Goal: Task Accomplishment & Management: Complete application form

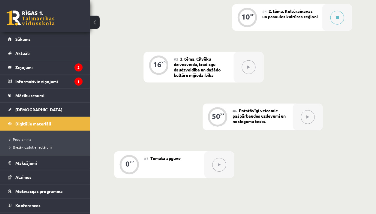
scroll to position [301, 0]
click at [332, 17] on button at bounding box center [337, 17] width 14 height 14
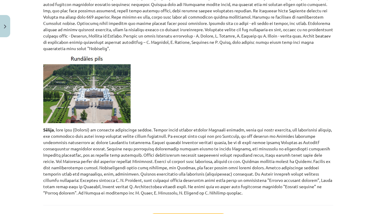
scroll to position [2721, 0]
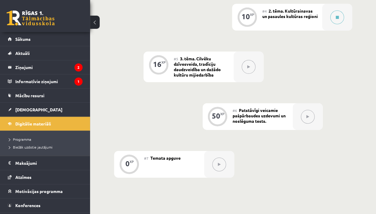
scroll to position [297, 0]
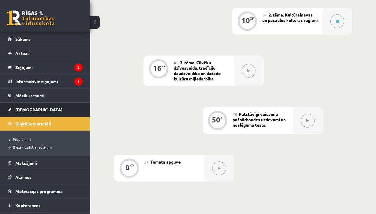
click at [29, 108] on span "[DEMOGRAPHIC_DATA]" at bounding box center [38, 109] width 47 height 5
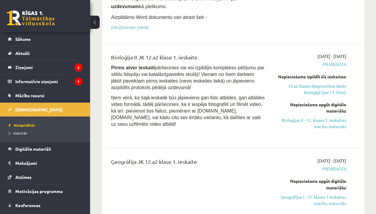
scroll to position [507, 0]
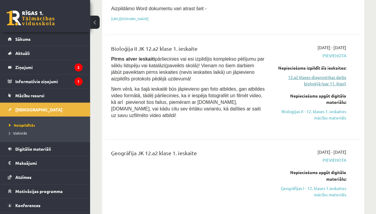
click at [323, 74] on link "12.a2 klases diagnostikas darbs bioloģijā (par 11. klasi)" at bounding box center [310, 80] width 72 height 13
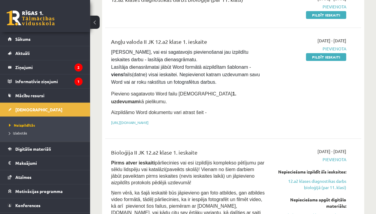
scroll to position [414, 0]
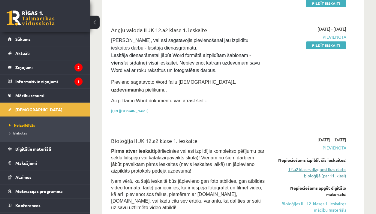
click at [311, 166] on link "12.a2 klases diagnostikas darbs bioloģijā (par 11. klasi)" at bounding box center [310, 172] width 72 height 13
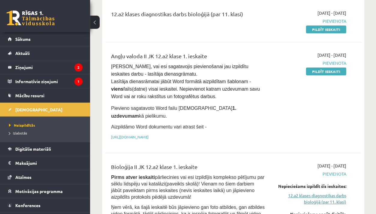
click at [319, 192] on link "12.a2 klases diagnostikas darbs bioloģijā (par 11. klasi)" at bounding box center [310, 198] width 72 height 13
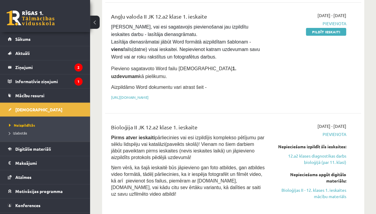
scroll to position [435, 0]
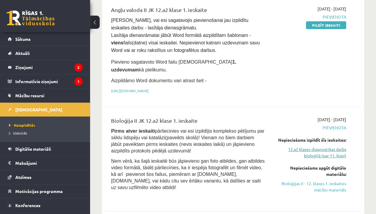
click at [307, 146] on link "12.a2 klases diagnostikas darbs bioloģijā (par 11. klasi)" at bounding box center [310, 152] width 72 height 13
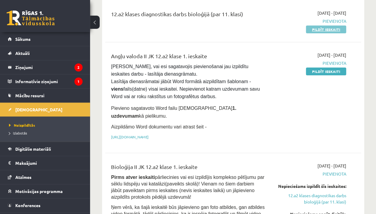
click at [335, 28] on link "Pildīt ieskaiti" at bounding box center [326, 29] width 40 height 8
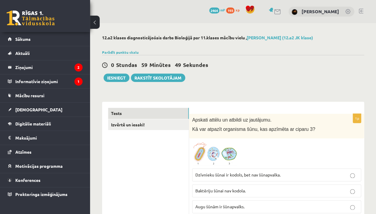
click at [205, 145] on img at bounding box center [214, 153] width 45 height 24
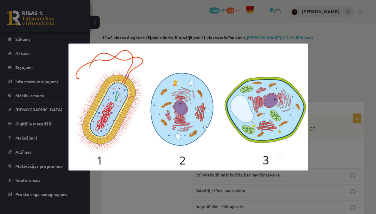
click at [157, 207] on div at bounding box center [188, 107] width 376 height 214
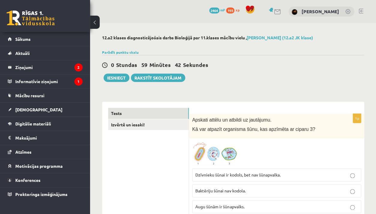
click at [208, 152] on img at bounding box center [214, 153] width 45 height 24
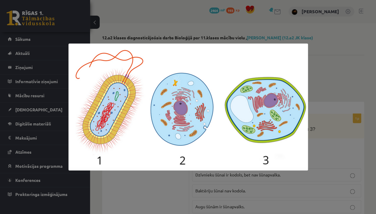
click at [187, 193] on div at bounding box center [188, 107] width 376 height 214
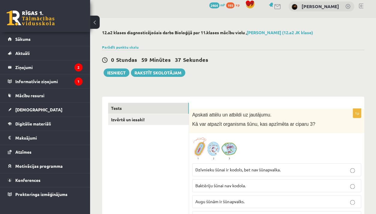
scroll to position [6, 0]
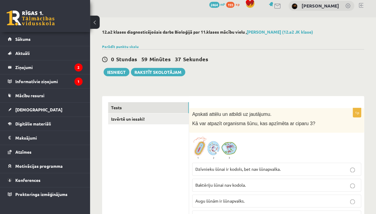
click at [225, 147] on img at bounding box center [214, 148] width 45 height 24
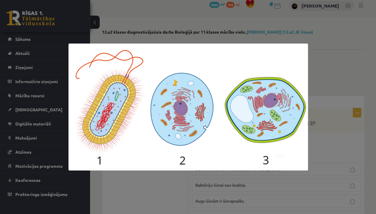
click at [216, 187] on div at bounding box center [188, 107] width 376 height 214
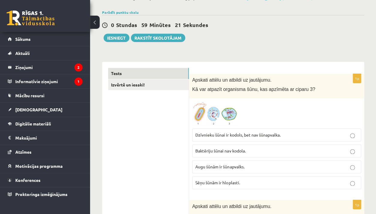
scroll to position [40, 0]
click at [217, 116] on span at bounding box center [215, 116] width 10 height 10
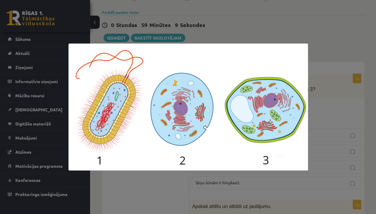
click at [173, 187] on div at bounding box center [188, 107] width 376 height 214
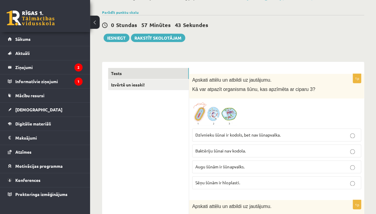
scroll to position [43, 0]
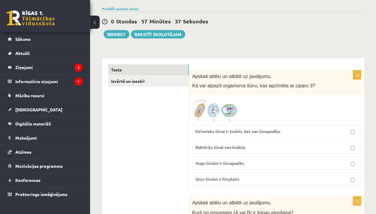
click at [208, 162] on span "Augu šūnām ir šūnapvalks." at bounding box center [219, 162] width 49 height 5
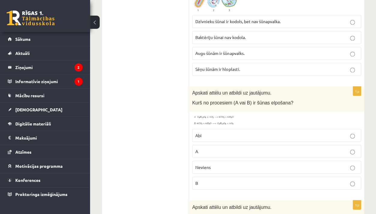
scroll to position [154, 0]
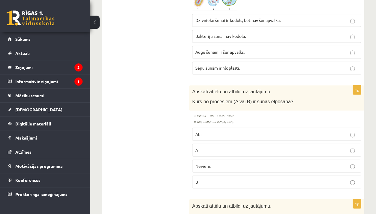
click at [208, 115] on img at bounding box center [214, 118] width 45 height 11
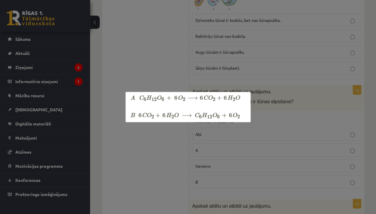
click at [179, 171] on div at bounding box center [188, 107] width 376 height 214
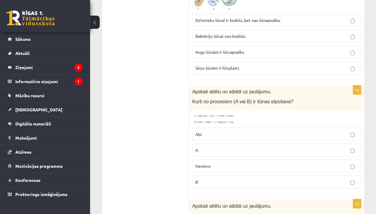
click at [221, 120] on img at bounding box center [214, 118] width 45 height 11
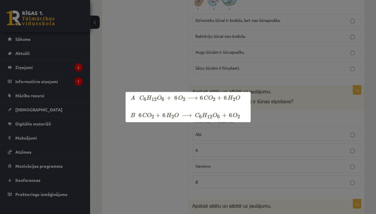
click at [160, 163] on div at bounding box center [188, 107] width 376 height 214
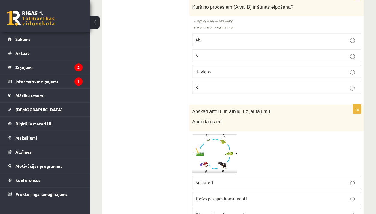
scroll to position [216, 0]
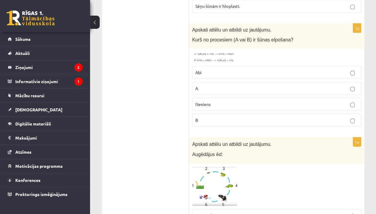
click at [201, 92] on label "A" at bounding box center [276, 88] width 169 height 13
click at [209, 59] on img at bounding box center [214, 57] width 45 height 11
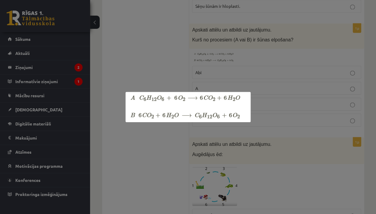
click at [209, 58] on div at bounding box center [188, 107] width 376 height 214
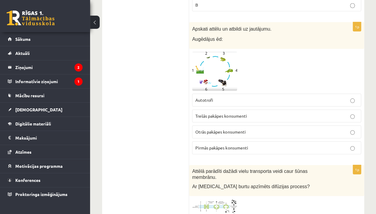
scroll to position [329, 0]
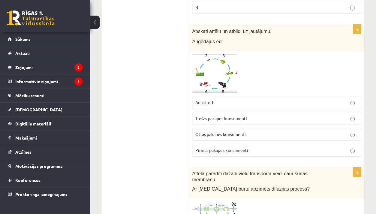
click at [209, 58] on img at bounding box center [214, 73] width 45 height 39
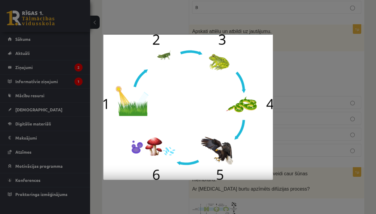
click at [290, 59] on div at bounding box center [188, 107] width 376 height 214
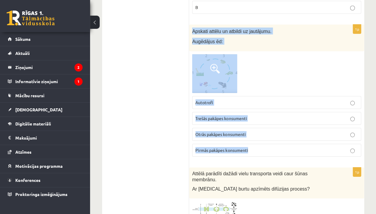
drag, startPoint x: 191, startPoint y: 28, endPoint x: 220, endPoint y: 153, distance: 129.0
click at [220, 153] on div "1p Apskati attēlu un atbildi uz jautājumu. Augēdājus ēd: Autotrofi Trešās pakāp…" at bounding box center [276, 93] width 175 height 137
copy div "Apskati attēlu un atbildi uz jautājumu. Augēdājus ēd: Autotrofi Trešās pakāpes …"
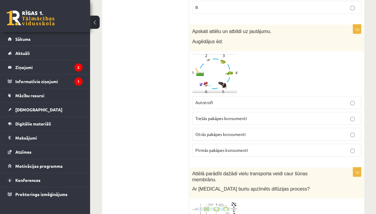
click at [207, 131] on span "Otrās pakāpes konsumenti" at bounding box center [220, 133] width 50 height 5
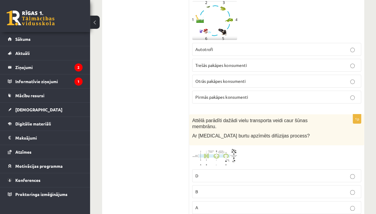
scroll to position [433, 0]
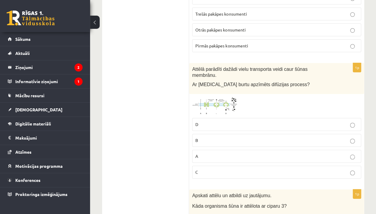
click at [199, 103] on img at bounding box center [214, 106] width 45 height 18
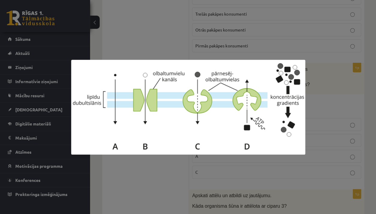
click at [184, 169] on div at bounding box center [188, 107] width 376 height 214
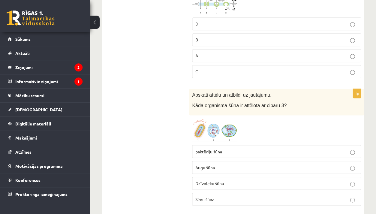
scroll to position [534, 0]
click at [215, 120] on img at bounding box center [214, 130] width 45 height 24
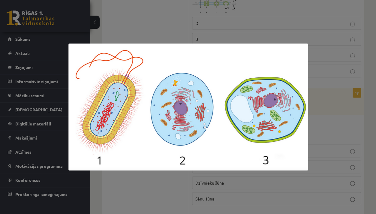
click at [175, 208] on div at bounding box center [188, 107] width 376 height 214
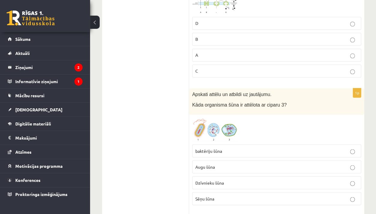
click at [205, 164] on span "Augu šūna" at bounding box center [204, 166] width 19 height 5
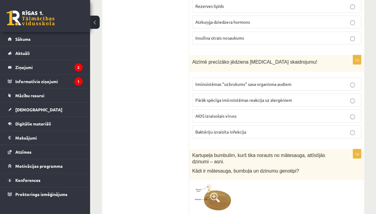
scroll to position [3110, 0]
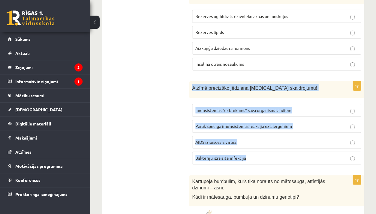
drag, startPoint x: 191, startPoint y: 57, endPoint x: 234, endPoint y: 132, distance: 86.1
click at [234, 132] on div "1p Atzīmē precīzāko jēdziena HIV skaidrojumu! Imūnsistēmas "uzbrukums" sava org…" at bounding box center [276, 125] width 175 height 88
copy div "Atzīmē precīzāko jēdziena HIV skaidrojumu! Imūnsistēmas "uzbrukums" sava organi…"
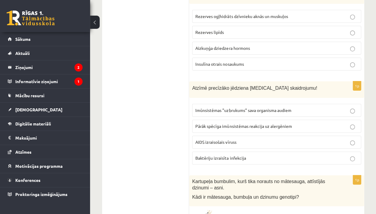
click at [210, 139] on span "AIDS izraisošais vīruss" at bounding box center [215, 141] width 41 height 5
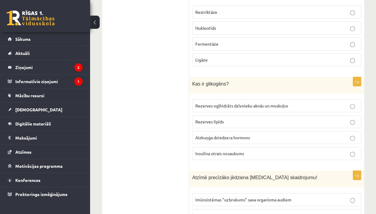
scroll to position [3020, 0]
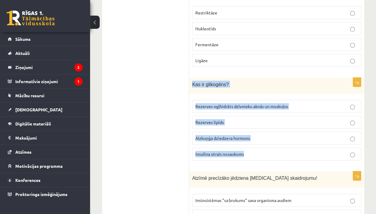
drag, startPoint x: 191, startPoint y: 54, endPoint x: 242, endPoint y: 130, distance: 91.7
click at [242, 130] on div "1p Kas ir glikogēns? Rezerves ogļhidrāts dzīvnieku aknās un muskuļos Rezerves l…" at bounding box center [276, 122] width 175 height 88
copy div "Kas ir glikogēns? Rezerves ogļhidrāts dzīvnieku aknās un muskuļos Rezerves lipī…"
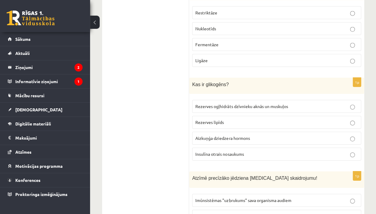
click at [234, 100] on label "Rezerves ogļhidrāts dzīvnieku aknās un muskuļos" at bounding box center [276, 106] width 169 height 13
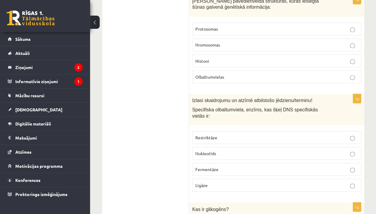
scroll to position [2898, 0]
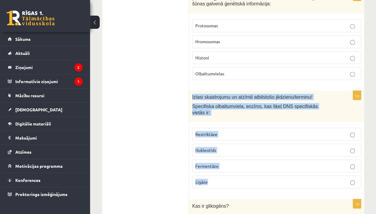
drag, startPoint x: 192, startPoint y: 68, endPoint x: 208, endPoint y: 158, distance: 91.4
click at [208, 158] on div "1p Izlasi skaidrojumu un atzīmē atbilstošo jēdzienu/terminu! Specifiska olbaltu…" at bounding box center [276, 142] width 175 height 102
copy div "Izlasi skaidrojumu un atzīmē atbilstošo jēdzienu/terminu! Specifiska olbaltumvi…"
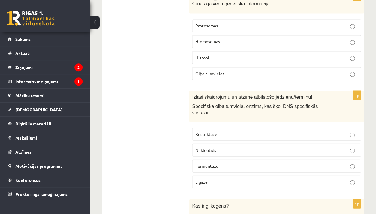
click at [205, 127] on label "Restriktāze" at bounding box center [276, 133] width 169 height 13
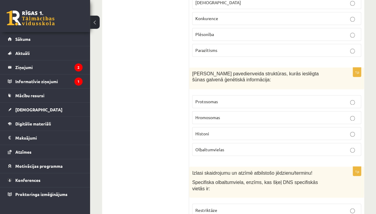
scroll to position [2822, 0]
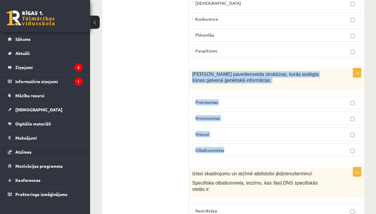
drag, startPoint x: 190, startPoint y: 46, endPoint x: 220, endPoint y: 127, distance: 86.5
click at [220, 127] on div "1p Šūnas kodola pavedienveida struktūras, kurās ieslēgta šūnas galvenā ģenētisk…" at bounding box center [276, 114] width 175 height 93
copy div "Šūnas kodola pavedienveida struktūras, kurās ieslēgta šūnas galvenā ģenētiskā i…"
click at [199, 112] on label "Hromosomas" at bounding box center [276, 118] width 169 height 13
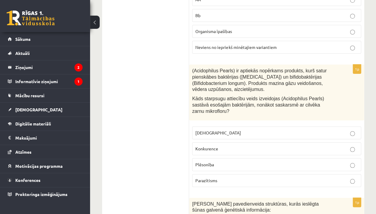
scroll to position [2692, 0]
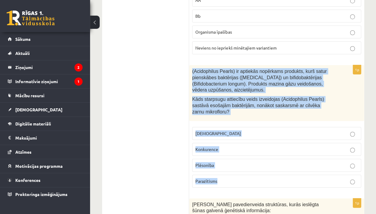
drag, startPoint x: 193, startPoint y: 46, endPoint x: 222, endPoint y: 154, distance: 111.3
click at [222, 154] on div "1p (Acidophilus Pearls) ir aptiekās nopērkams produkts, kurš satur pienskābes b…" at bounding box center [276, 128] width 175 height 127
copy div "(Acidophilus Pearls) ir aptiekās nopērkams produkts, kurš satur pienskābes bakt…"
click at [207, 146] on span "Konkurence" at bounding box center [206, 148] width 23 height 5
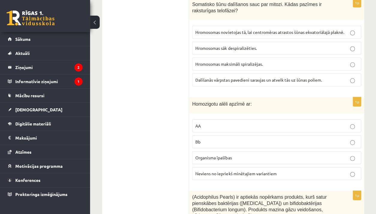
scroll to position [2577, 0]
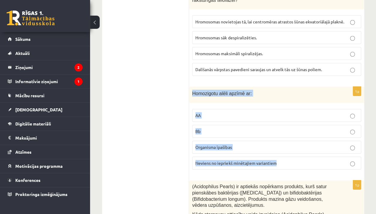
drag, startPoint x: 192, startPoint y: 67, endPoint x: 248, endPoint y: 148, distance: 97.6
click at [248, 148] on div "1p Homozigotu alēli apzīmē ar: AA Bb Organisma īpašības Neviens no iepriekš min…" at bounding box center [276, 131] width 175 height 88
copy div "Homozigotu alēli apzīmē ar: AA Bb Organisma īpašības Neviens no iepriekš minēta…"
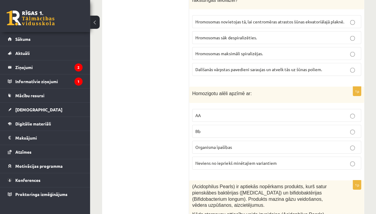
click at [196, 112] on span "AA" at bounding box center [197, 114] width 5 height 5
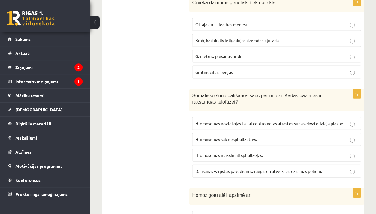
scroll to position [2494, 0]
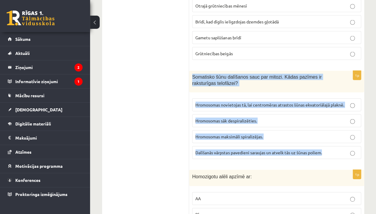
drag, startPoint x: 192, startPoint y: 51, endPoint x: 213, endPoint y: 132, distance: 83.7
click at [213, 132] on div "1p Somatisko šūnu dalīšanos sauc par mitozi. Kādas pazīmes ir raksturīgas telof…" at bounding box center [276, 116] width 175 height 93
copy div "Somatisko šūnu dalīšanos sauc par mitozi. Kādas pazīmes ir raksturīgas telofāze…"
click at [226, 114] on label "Hromosomas sāk despiralizēties." at bounding box center [276, 120] width 169 height 13
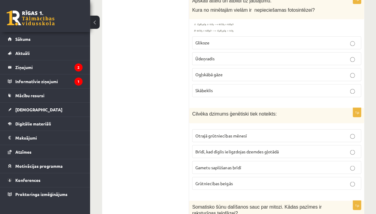
scroll to position [2364, 0]
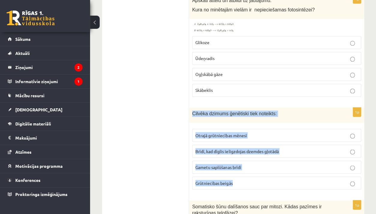
drag, startPoint x: 191, startPoint y: 88, endPoint x: 211, endPoint y: 167, distance: 81.2
click at [211, 167] on div "1p Cilvēka dzimums ģenētiski tiek noteikts: Otrajā grūtniecības mēnesī Brīdī, k…" at bounding box center [276, 150] width 175 height 87
copy div "Cilvēka dzimums ģenētiski tiek noteikts: Otrajā grūtniecības mēnesī Brīdī, kad …"
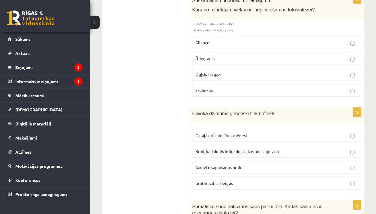
click at [213, 164] on p "Gametu saplūšanas brīdī" at bounding box center [276, 167] width 162 height 6
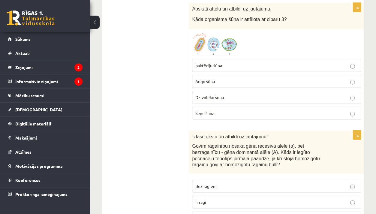
scroll to position [705, 0]
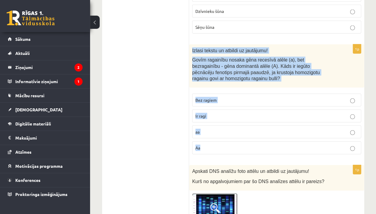
drag, startPoint x: 192, startPoint y: 46, endPoint x: 212, endPoint y: 148, distance: 103.9
click at [212, 148] on div "1p Izlasi tekstu un atbildi uz jautājumu! Govīm ragainību nosaka gēna recesīvā …" at bounding box center [276, 101] width 175 height 115
copy div "Izlasi tekstu un atbildi uz jautājumu! Govīm ragainību nosaka gēna recesīvā alē…"
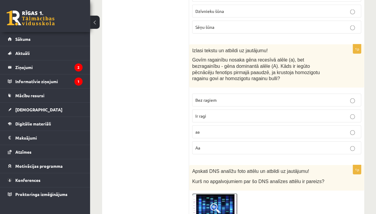
click at [200, 125] on label "aa" at bounding box center [276, 131] width 169 height 13
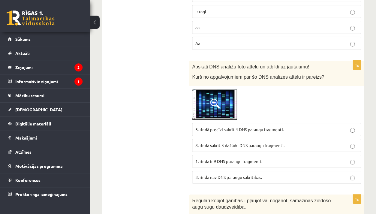
scroll to position [812, 0]
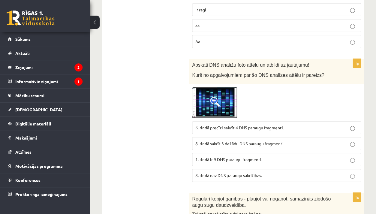
click at [212, 90] on img at bounding box center [214, 102] width 45 height 31
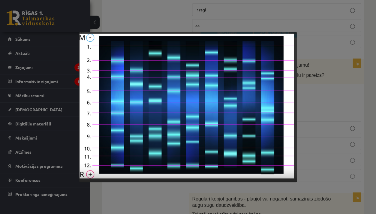
click at [317, 89] on div at bounding box center [188, 107] width 376 height 214
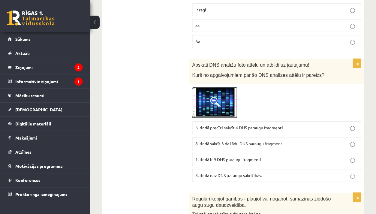
click at [228, 98] on img at bounding box center [214, 102] width 45 height 31
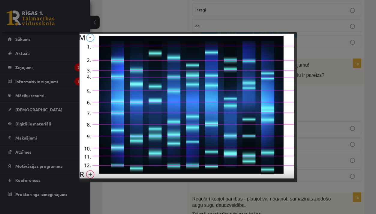
click at [322, 84] on div at bounding box center [188, 107] width 376 height 214
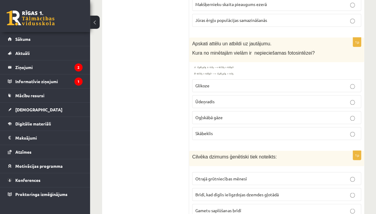
scroll to position [2306, 0]
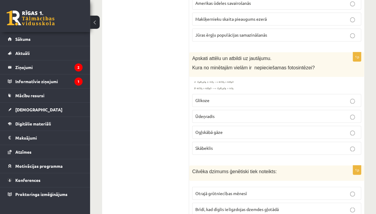
drag, startPoint x: 190, startPoint y: 32, endPoint x: 212, endPoint y: 28, distance: 22.8
click at [220, 94] on label "Glikoze" at bounding box center [276, 100] width 169 height 13
click at [220, 80] on img at bounding box center [214, 85] width 45 height 11
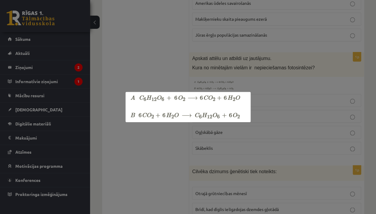
click at [221, 63] on div at bounding box center [188, 107] width 376 height 214
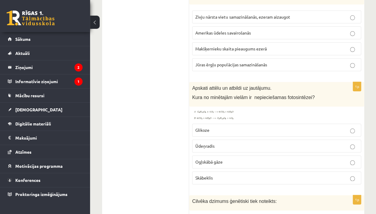
scroll to position [2277, 0]
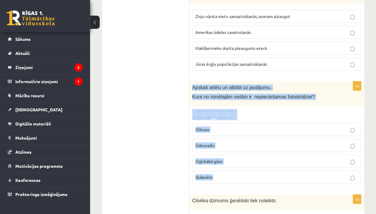
drag, startPoint x: 192, startPoint y: 64, endPoint x: 212, endPoint y: 155, distance: 93.1
click at [212, 155] on div "1p Apskati attēlu un atbildi uz jautājumu. Kura no minētajām vielām ir nepiecie…" at bounding box center [276, 134] width 175 height 107
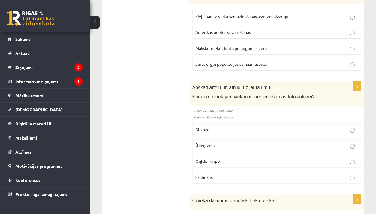
click at [194, 139] on label "Ūdeņradis" at bounding box center [276, 145] width 169 height 13
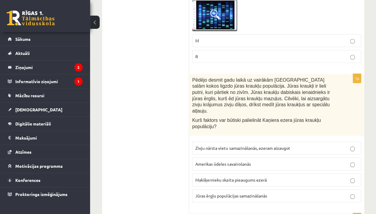
scroll to position [2146, 0]
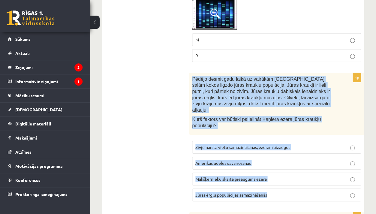
drag, startPoint x: 190, startPoint y: 56, endPoint x: 241, endPoint y: 180, distance: 134.1
click at [241, 180] on div "1p Pēdējo desmit gadu laikā uz vairākām Kaņiera ezera salām kokos ligzdo jūras …" at bounding box center [276, 139] width 175 height 133
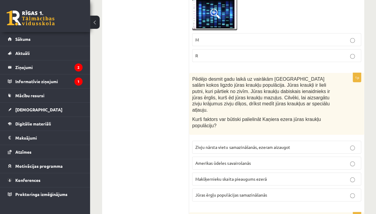
click at [215, 192] on span "Jūras ērgļu populācijas samazināšanās" at bounding box center [230, 194] width 71 height 5
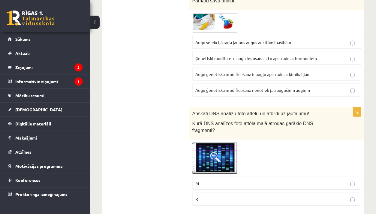
scroll to position [2003, 0]
click at [222, 142] on img at bounding box center [214, 157] width 45 height 31
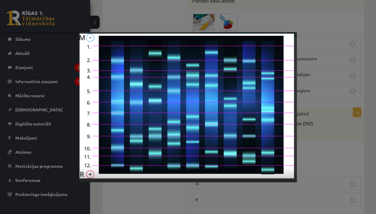
click at [202, 197] on div at bounding box center [188, 107] width 376 height 214
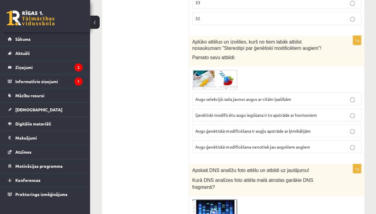
scroll to position [1934, 0]
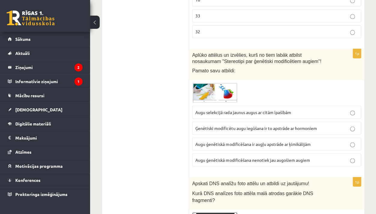
click at [215, 92] on span at bounding box center [215, 97] width 10 height 10
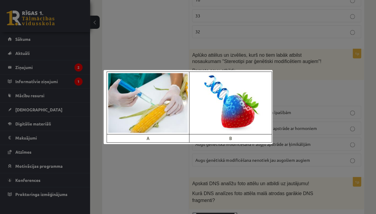
click at [224, 50] on div at bounding box center [188, 107] width 376 height 214
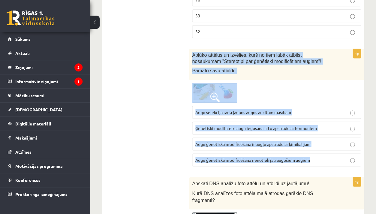
drag, startPoint x: 192, startPoint y: 35, endPoint x: 242, endPoint y: 145, distance: 120.6
click at [242, 145] on div "1p Aplūko attēlus un izvēlies, kurš no tiem labāk atbilst nosaukumam "Stereotip…" at bounding box center [276, 110] width 175 height 122
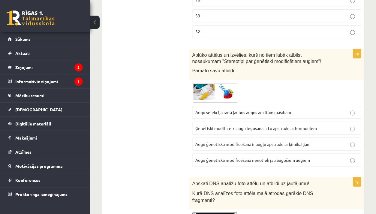
click at [246, 106] on label "Augu selekcijā rada jaunus augus ar citām īpašībām" at bounding box center [276, 112] width 169 height 13
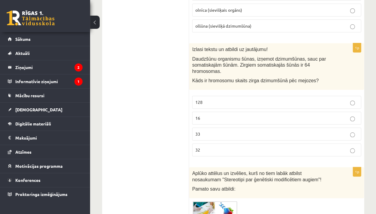
scroll to position [1787, 0]
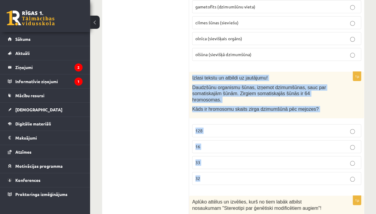
drag, startPoint x: 191, startPoint y: 59, endPoint x: 206, endPoint y: 169, distance: 111.5
click at [206, 169] on div "1p Izlasi tekstu un atbildi uz jautājumu! Daudzšūnu organismu šūnas, izņemot dz…" at bounding box center [276, 131] width 175 height 118
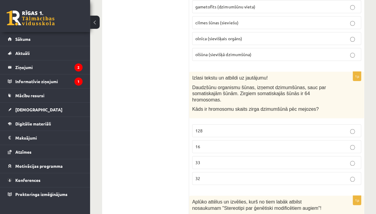
click at [327, 16] on label "cilmes šūnas (sieviešu)" at bounding box center [276, 22] width 169 height 13
click at [200, 175] on p "32" at bounding box center [276, 178] width 162 height 6
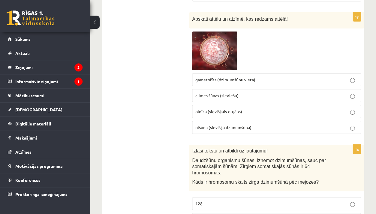
scroll to position [1680, 0]
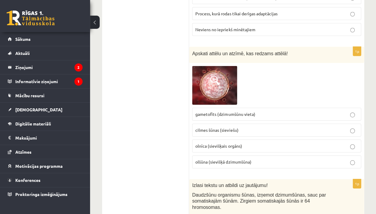
click at [226, 75] on img at bounding box center [214, 85] width 45 height 39
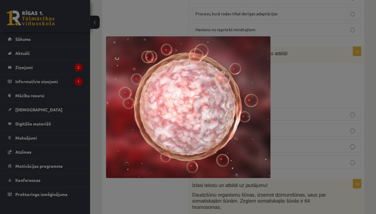
click at [301, 63] on div at bounding box center [188, 107] width 376 height 214
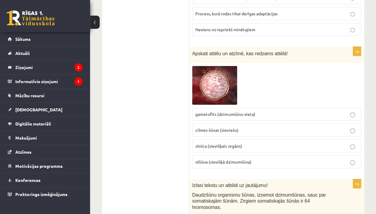
click at [258, 159] on p "olšūna (sievišķā dzimumšūna)" at bounding box center [276, 162] width 162 height 6
click at [235, 69] on img at bounding box center [214, 85] width 45 height 39
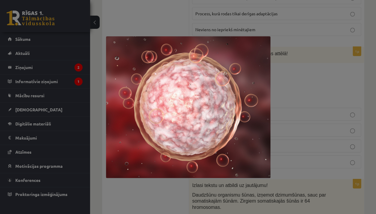
click at [304, 40] on div at bounding box center [188, 107] width 376 height 214
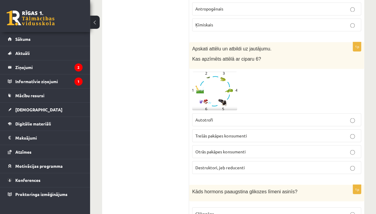
scroll to position [1074, 0]
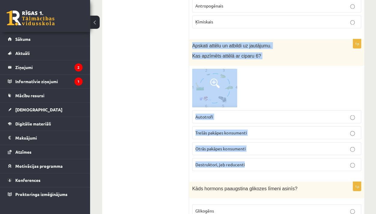
drag, startPoint x: 190, startPoint y: 37, endPoint x: 220, endPoint y: 160, distance: 126.6
click at [220, 160] on div "1p Apskati attēlu un atbildi uz jautājumu. Kas apzīmēts attēlā ar ciparu 6? Aut…" at bounding box center [276, 107] width 175 height 137
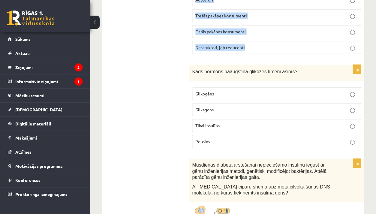
scroll to position [1192, 0]
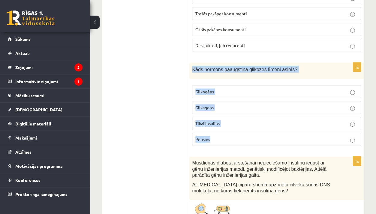
drag, startPoint x: 194, startPoint y: 57, endPoint x: 214, endPoint y: 136, distance: 81.5
click at [214, 136] on div "1p Kāds hormons paaugstina glikozes līmeni asinīs? Glikogēns Glikagons Tikai in…" at bounding box center [276, 107] width 175 height 88
click at [210, 117] on label "Tikai insulīns" at bounding box center [276, 123] width 169 height 13
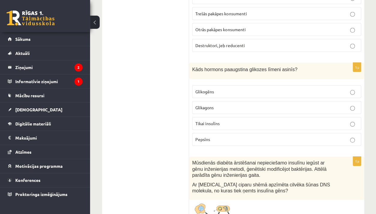
click at [218, 104] on p "Glikagons" at bounding box center [276, 107] width 162 height 6
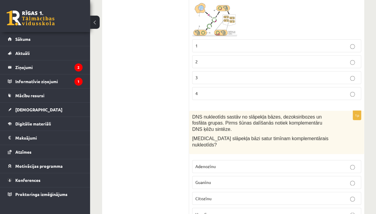
scroll to position [1393, 0]
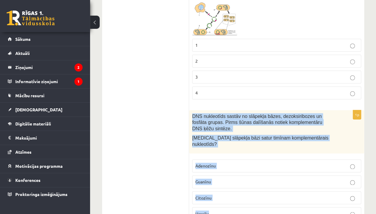
drag, startPoint x: 192, startPoint y: 105, endPoint x: 203, endPoint y: 206, distance: 102.2
click at [203, 206] on div "1p DNS nukleotīds sastāv no slāpekļa bāzes, dezoksiribozes un fosfāta grupas. P…" at bounding box center [276, 167] width 175 height 115
click at [215, 163] on p "Adenozīnu" at bounding box center [276, 166] width 162 height 6
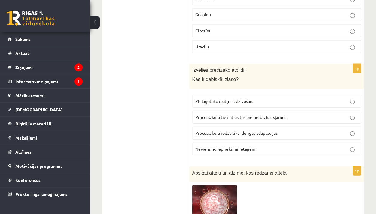
scroll to position [1559, 0]
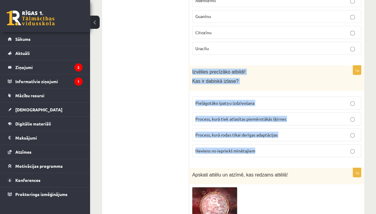
drag, startPoint x: 190, startPoint y: 52, endPoint x: 224, endPoint y: 138, distance: 92.3
click at [224, 138] on div "1p Izvēlies precīzāko atbildi! Kas ir dabiskā izlase? Pielāgotāko īpatņu izdzīv…" at bounding box center [276, 113] width 175 height 96
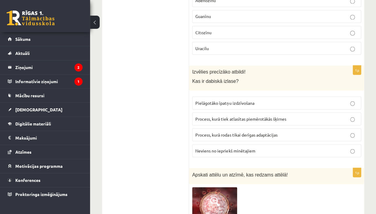
click at [212, 100] on span "Pielāgotāko īpatņu izdzīvošana" at bounding box center [224, 102] width 59 height 5
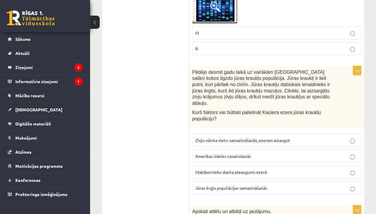
scroll to position [2159, 0]
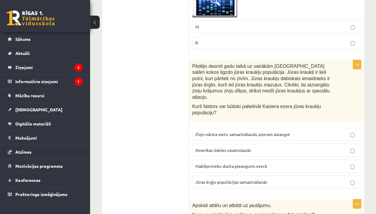
drag, startPoint x: 191, startPoint y: 42, endPoint x: 166, endPoint y: 95, distance: 58.9
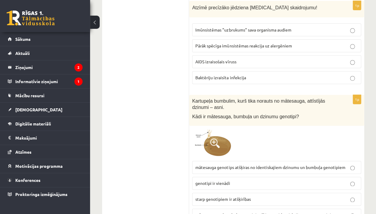
scroll to position [3190, 0]
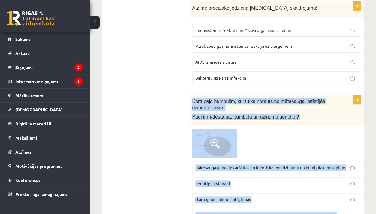
drag, startPoint x: 190, startPoint y: 70, endPoint x: 214, endPoint y: 189, distance: 121.5
click at [214, 189] on div "1p Kartupeļa bumbulim, kurš tika norauts no mātesauga, attīstījās dzinumi – asn…" at bounding box center [276, 160] width 175 height 131
click at [204, 181] on span "genotipi ir vienādi" at bounding box center [212, 183] width 34 height 5
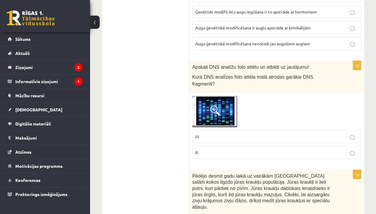
scroll to position [2011, 0]
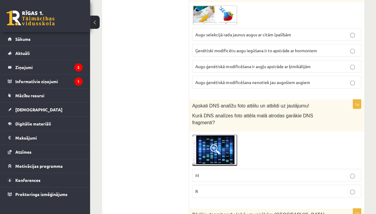
click at [203, 134] on img at bounding box center [214, 149] width 45 height 31
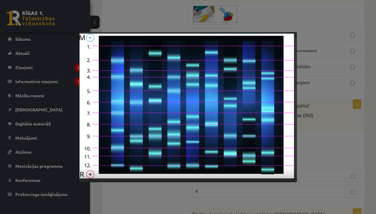
click at [308, 113] on div at bounding box center [188, 107] width 376 height 214
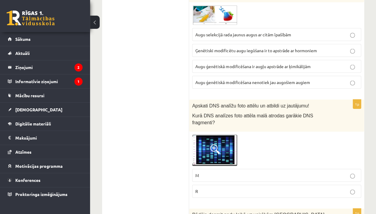
click at [270, 172] on p "M" at bounding box center [276, 175] width 162 height 6
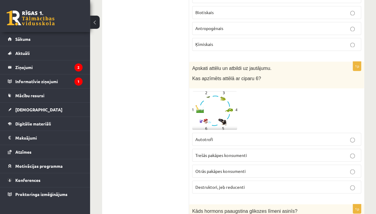
scroll to position [1049, 0]
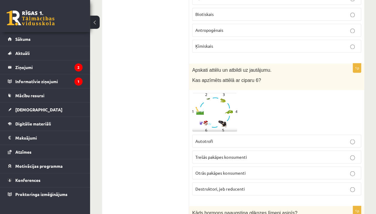
click at [247, 185] on p "Destruktori, jeb reducenti" at bounding box center [276, 188] width 162 height 6
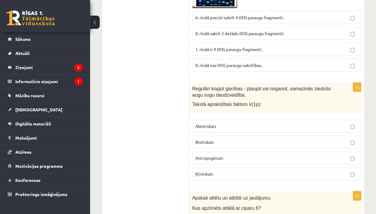
scroll to position [922, 0]
click at [192, 86] on span "Regulāri kopjot ganības - pļaujot vai noganot, samazinās ziedošo augu sugu daud…" at bounding box center [261, 91] width 139 height 11
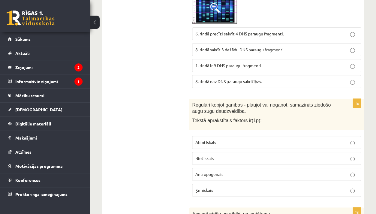
scroll to position [906, 0]
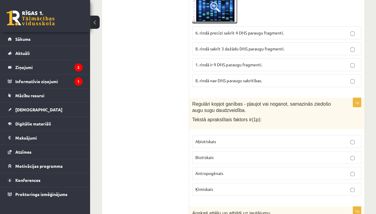
click at [227, 30] on p "6. rindā precīzi sakrīt 4 DNS paraugu fragmenti." at bounding box center [276, 33] width 162 height 6
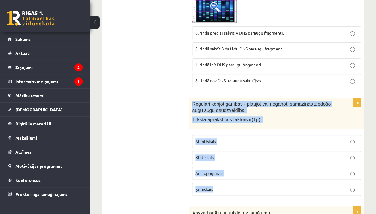
drag, startPoint x: 193, startPoint y: 97, endPoint x: 216, endPoint y: 183, distance: 89.0
click at [216, 183] on div "1p Regulāri kopjot ganības - pļaujot vai noganot, samazinās ziedošo augu sugu d…" at bounding box center [276, 149] width 175 height 102
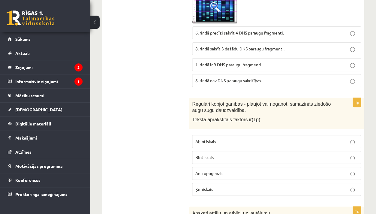
click at [203, 169] on label "Antropogēnais" at bounding box center [276, 173] width 169 height 13
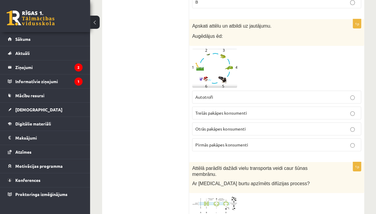
scroll to position [433, 0]
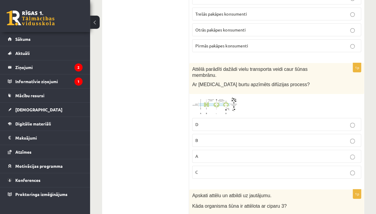
click at [211, 100] on img at bounding box center [214, 106] width 45 height 18
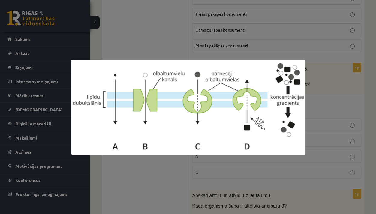
click at [173, 183] on div at bounding box center [188, 107] width 376 height 214
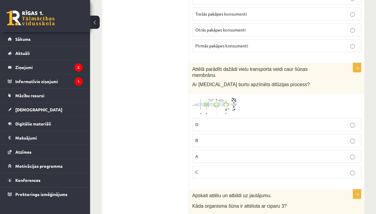
click at [218, 125] on label "D" at bounding box center [276, 124] width 169 height 13
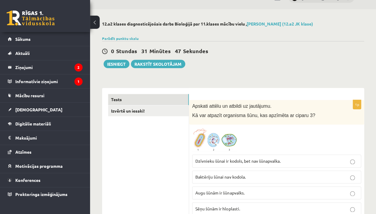
scroll to position [14, 0]
click at [227, 143] on img at bounding box center [214, 139] width 45 height 24
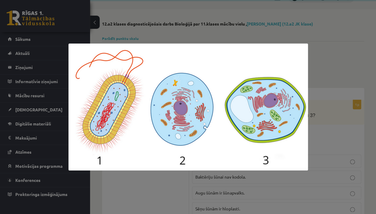
click at [206, 194] on div at bounding box center [188, 107] width 376 height 214
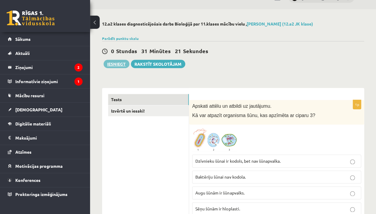
click at [123, 64] on button "Iesniegt" at bounding box center [116, 64] width 26 height 8
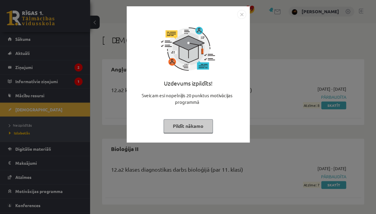
click at [227, 156] on div "Uzdevums izpildīts! Sveicam esi nopelnījis 20 punktus motivācijas programmā Pil…" at bounding box center [188, 107] width 376 height 214
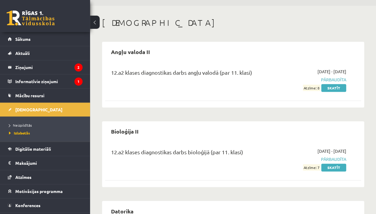
scroll to position [18, 0]
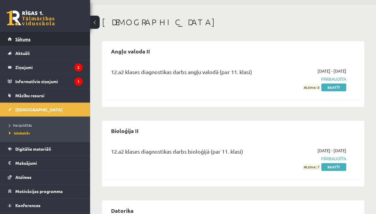
click at [26, 37] on span "Sākums" at bounding box center [22, 38] width 15 height 5
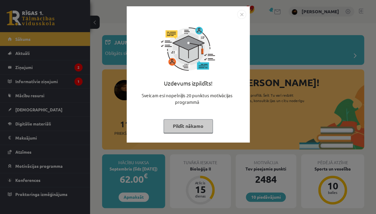
click at [104, 101] on div "Uzdevums izpildīts! Sveicam esi nopelnījis 20 punktus motivācijas programmā Pil…" at bounding box center [188, 107] width 376 height 214
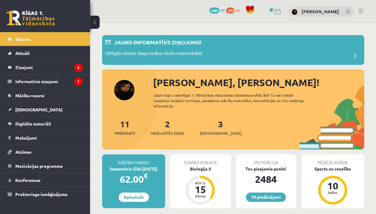
click at [166, 128] on div "2 Neizlasītās ziņas" at bounding box center [168, 127] width 34 height 19
click at [171, 125] on link "2 Neizlasītās ziņas" at bounding box center [168, 127] width 34 height 18
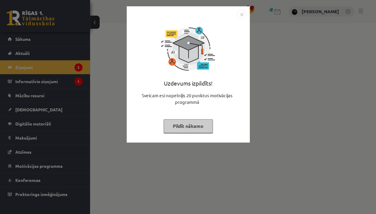
click at [204, 148] on div "Uzdevums izpildīts! Sveicam esi nopelnījis 20 punktus motivācijas programmā Pil…" at bounding box center [188, 107] width 376 height 214
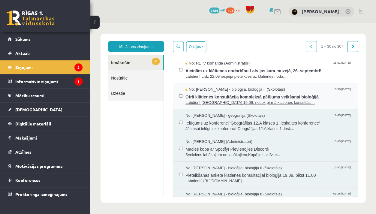
click at [232, 95] on span "Otrā klātienes konsultācija kompleksā pētījuma veikšanai bioloģijā" at bounding box center [268, 95] width 166 height 7
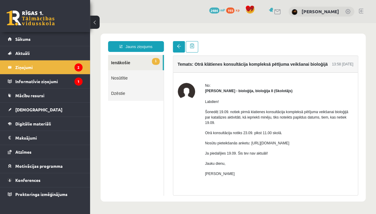
click at [178, 43] on link at bounding box center [179, 46] width 12 height 11
click at [179, 49] on link at bounding box center [179, 46] width 12 height 11
click at [179, 48] on span at bounding box center [179, 46] width 4 height 4
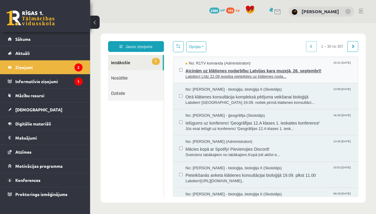
click at [202, 66] on span "Aicinām uz klātienes nodarbību Latvijas kara muzejā, 26. septembrī!" at bounding box center [268, 69] width 166 height 7
